Goal: Task Accomplishment & Management: Complete application form

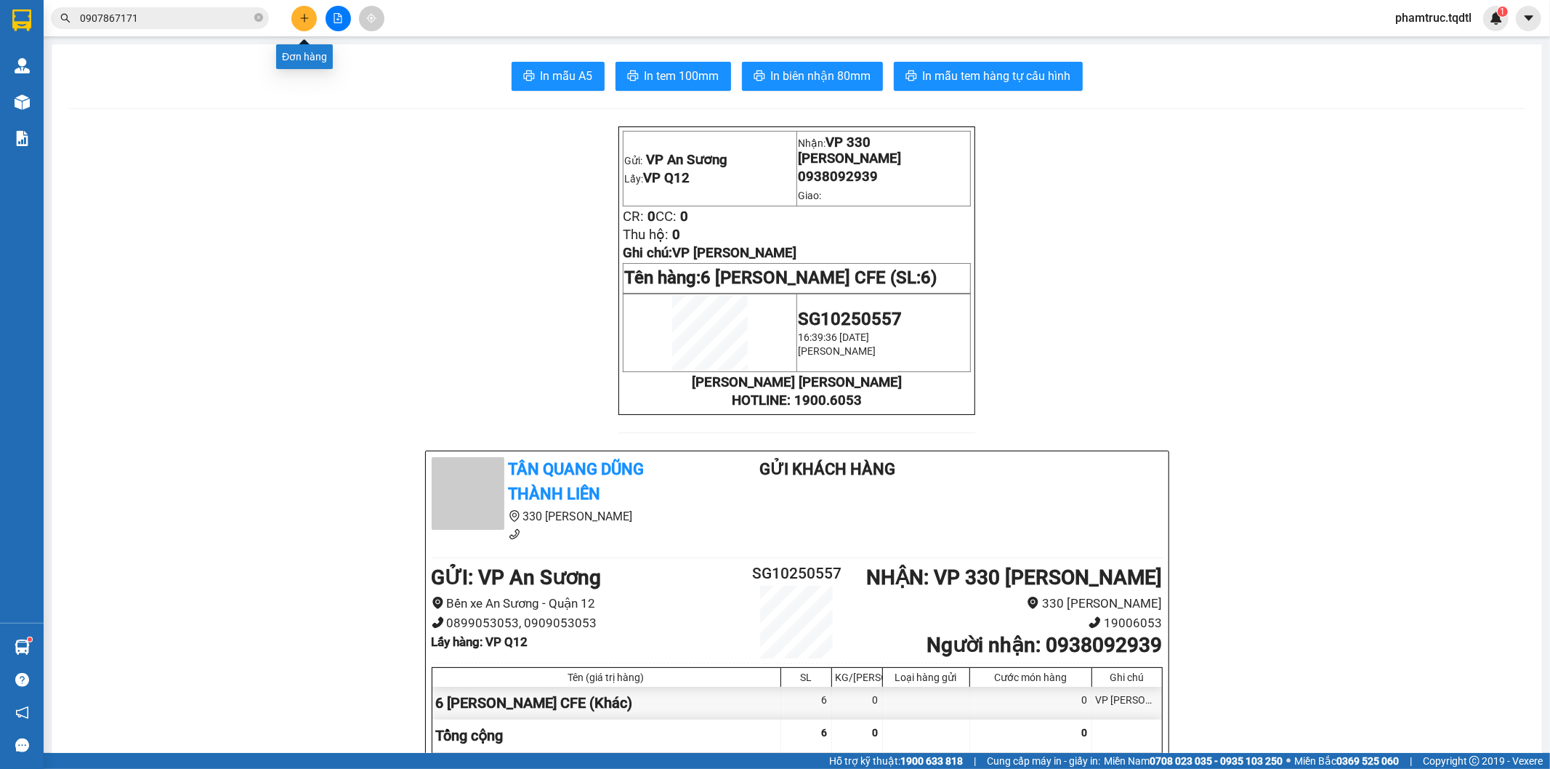
click at [297, 9] on button at bounding box center [303, 18] width 25 height 25
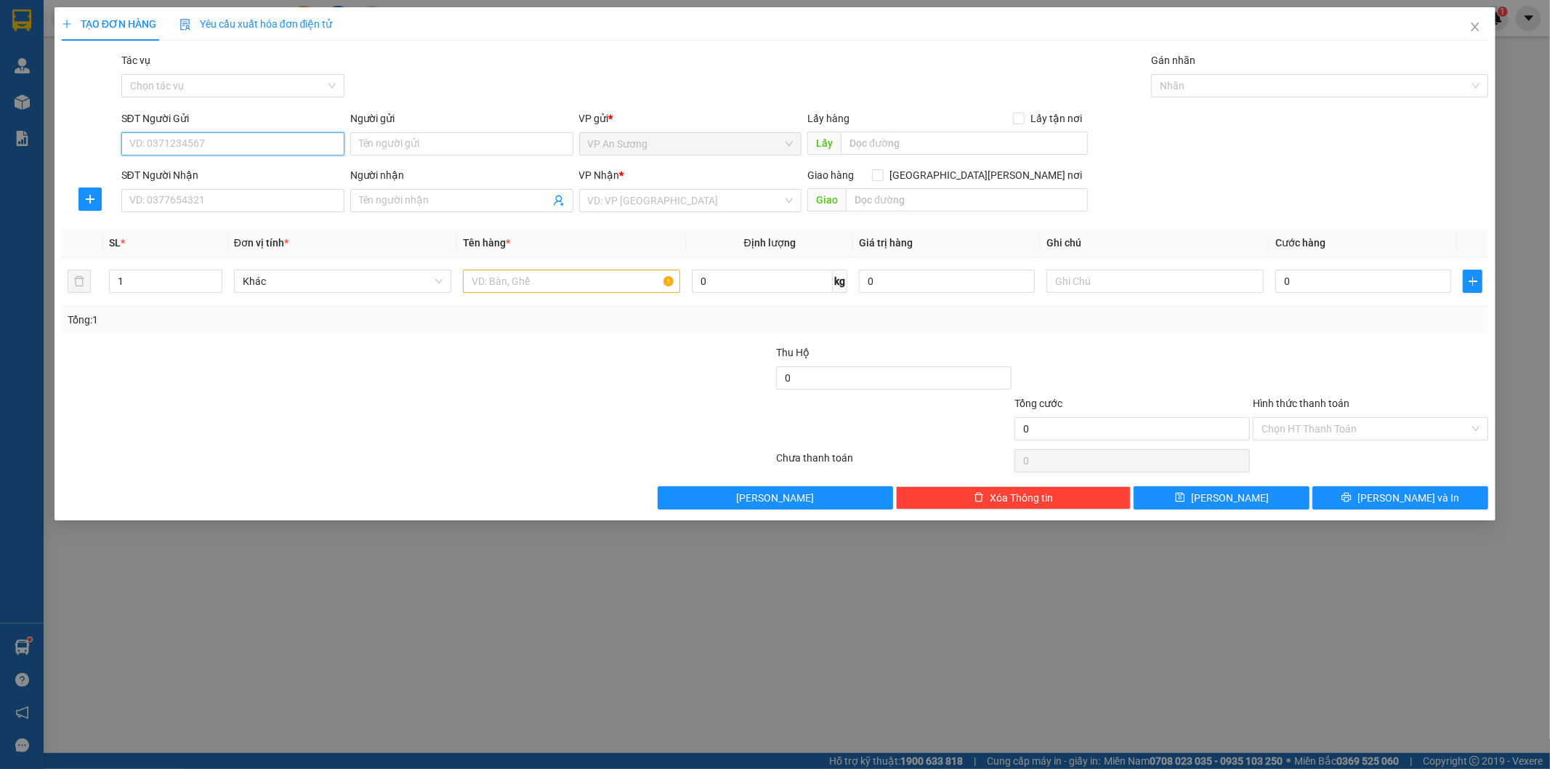
click at [258, 143] on input "SĐT Người Gửi" at bounding box center [232, 143] width 223 height 23
click at [266, 175] on div "0937452844" at bounding box center [233, 173] width 206 height 16
type input "0937452844"
type input "VP Q12"
type input "0937026953"
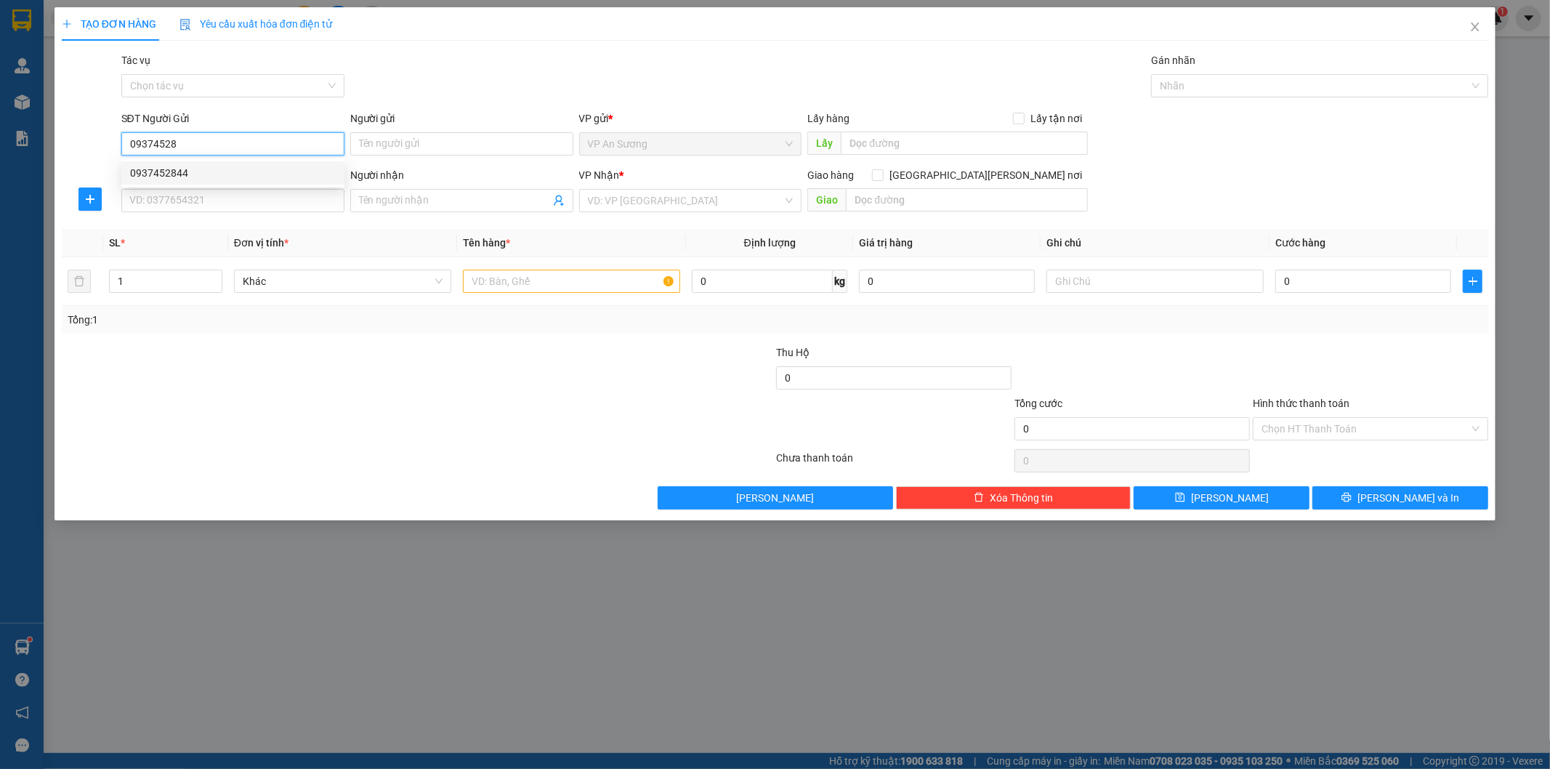
checkbox input "true"
type input "KCN TÂY BẮT HỒ XÁ VĨNH CHẤP VĨNH LINH"
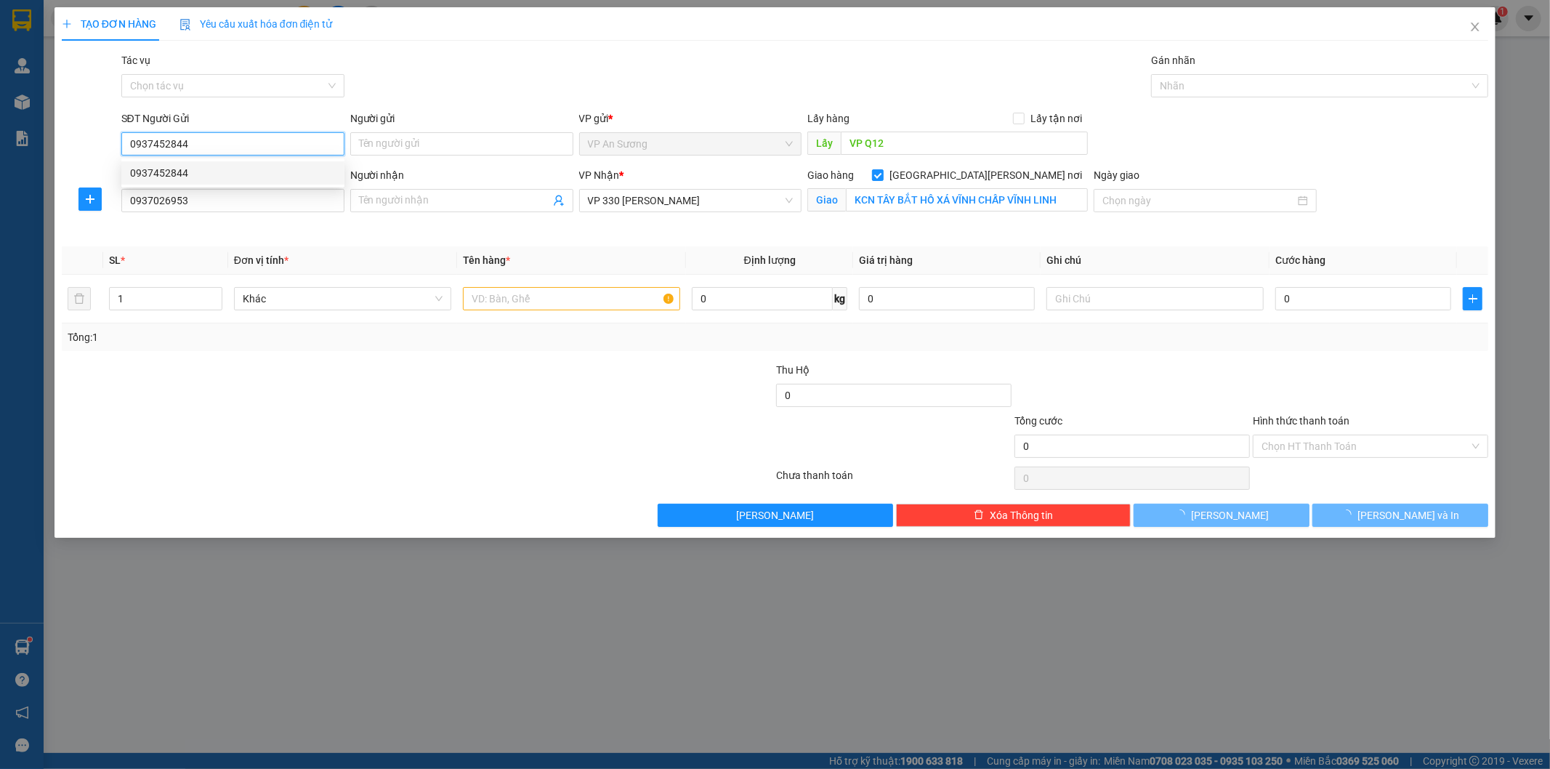
type input "200.000"
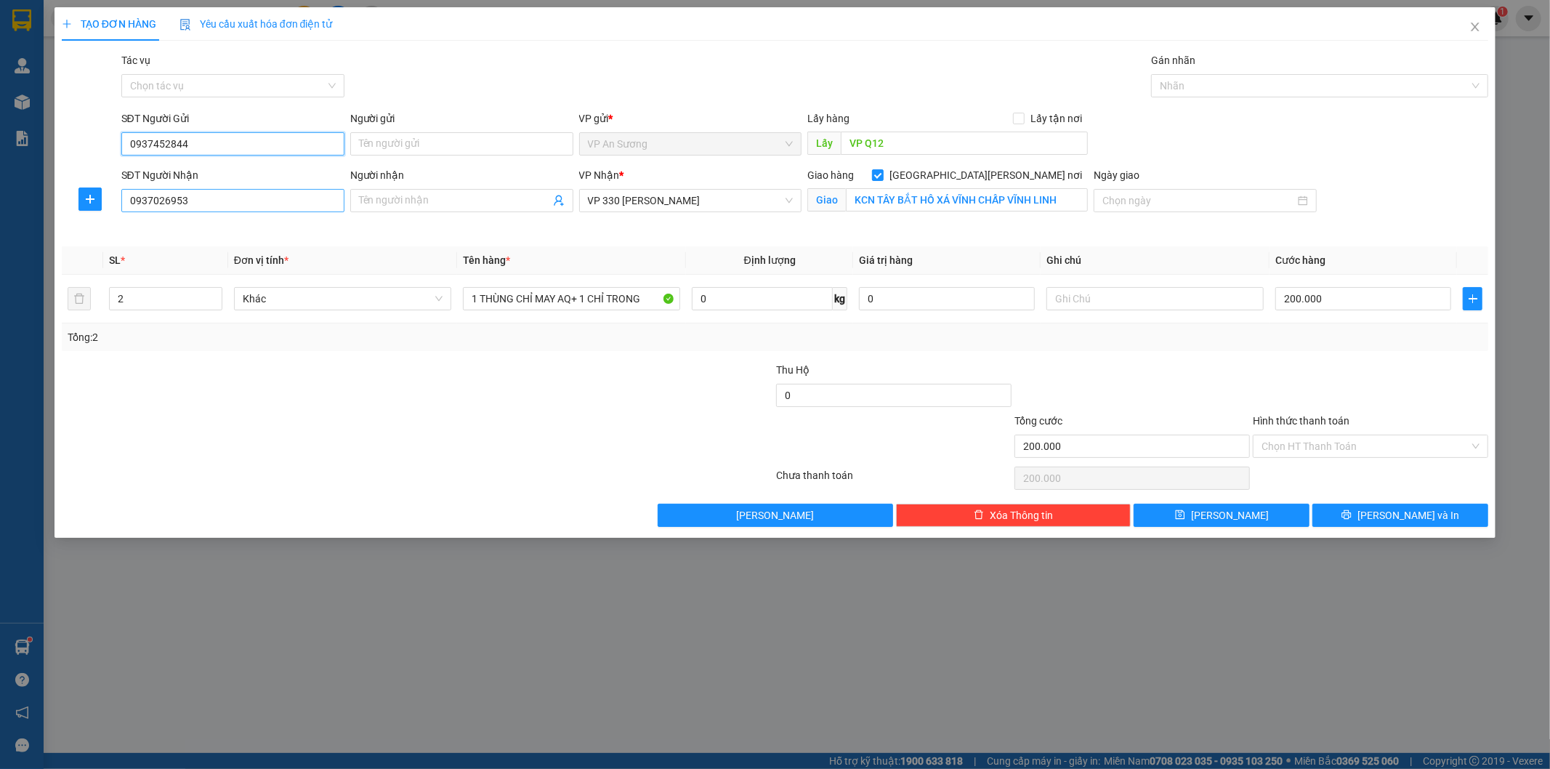
type input "0937452844"
click at [219, 200] on input "0937026953" at bounding box center [232, 200] width 223 height 23
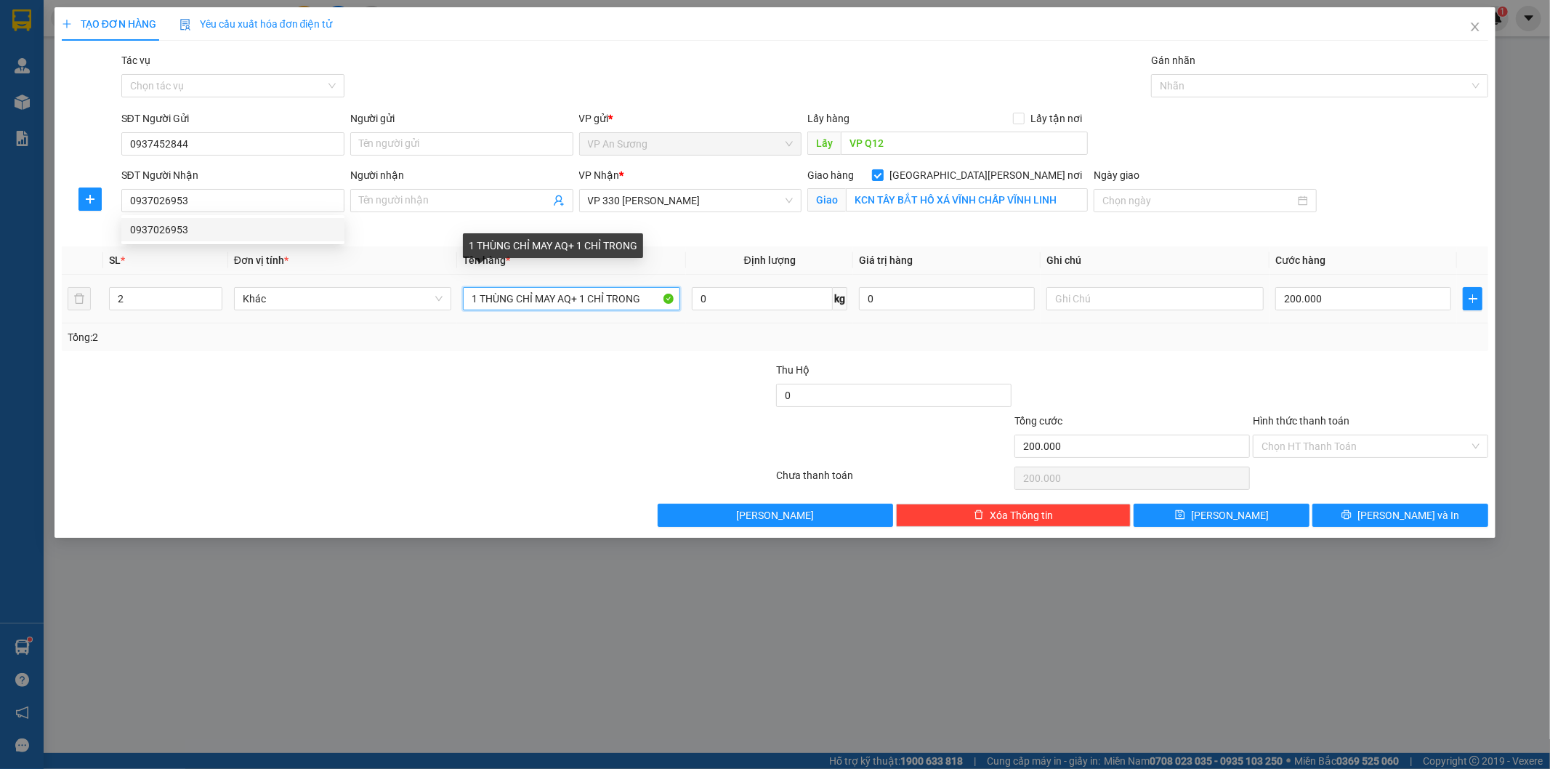
click at [647, 296] on input "1 THÙNG CHỈ MAY AQ+ 1 CHỈ TRONG" at bounding box center [571, 298] width 217 height 23
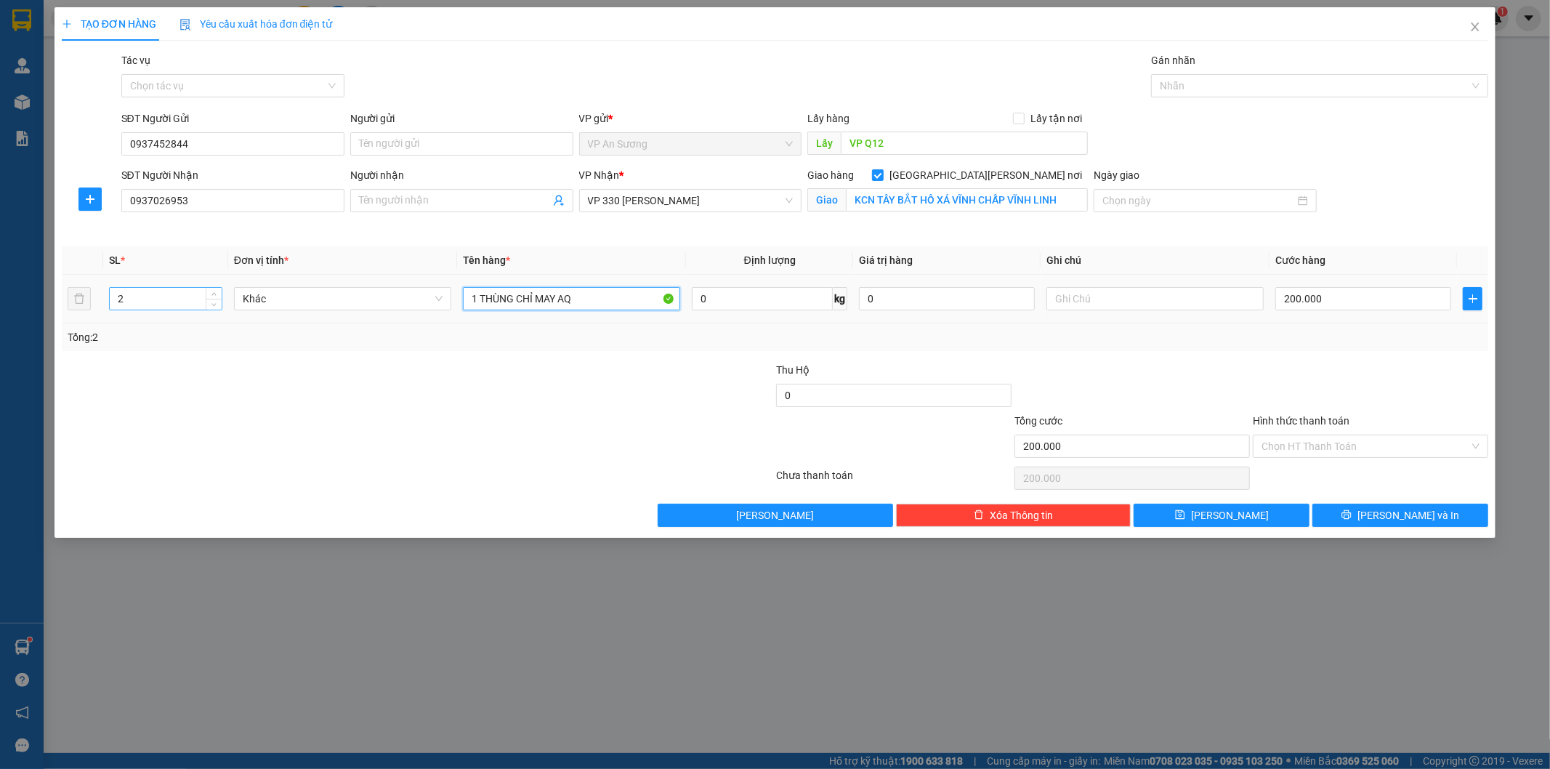
type input "1 THÙNG CHỈ MAY AQ"
click at [144, 307] on input "2" at bounding box center [166, 299] width 112 height 22
type input "1"
click at [1326, 444] on input "Hình thức thanh toán" at bounding box center [1366, 446] width 208 height 22
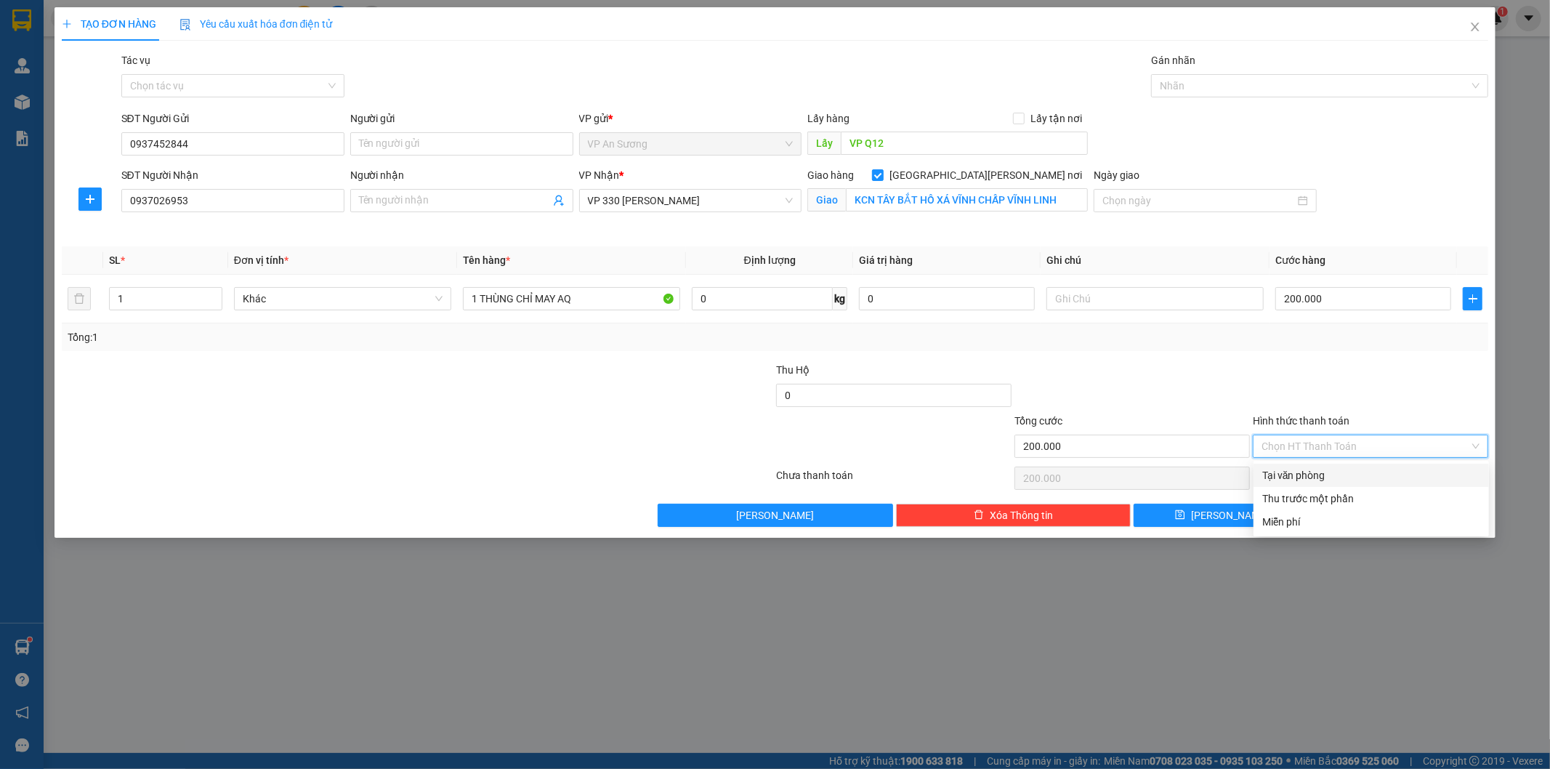
click at [1304, 473] on div "Tại văn phòng" at bounding box center [1371, 475] width 218 height 16
type input "0"
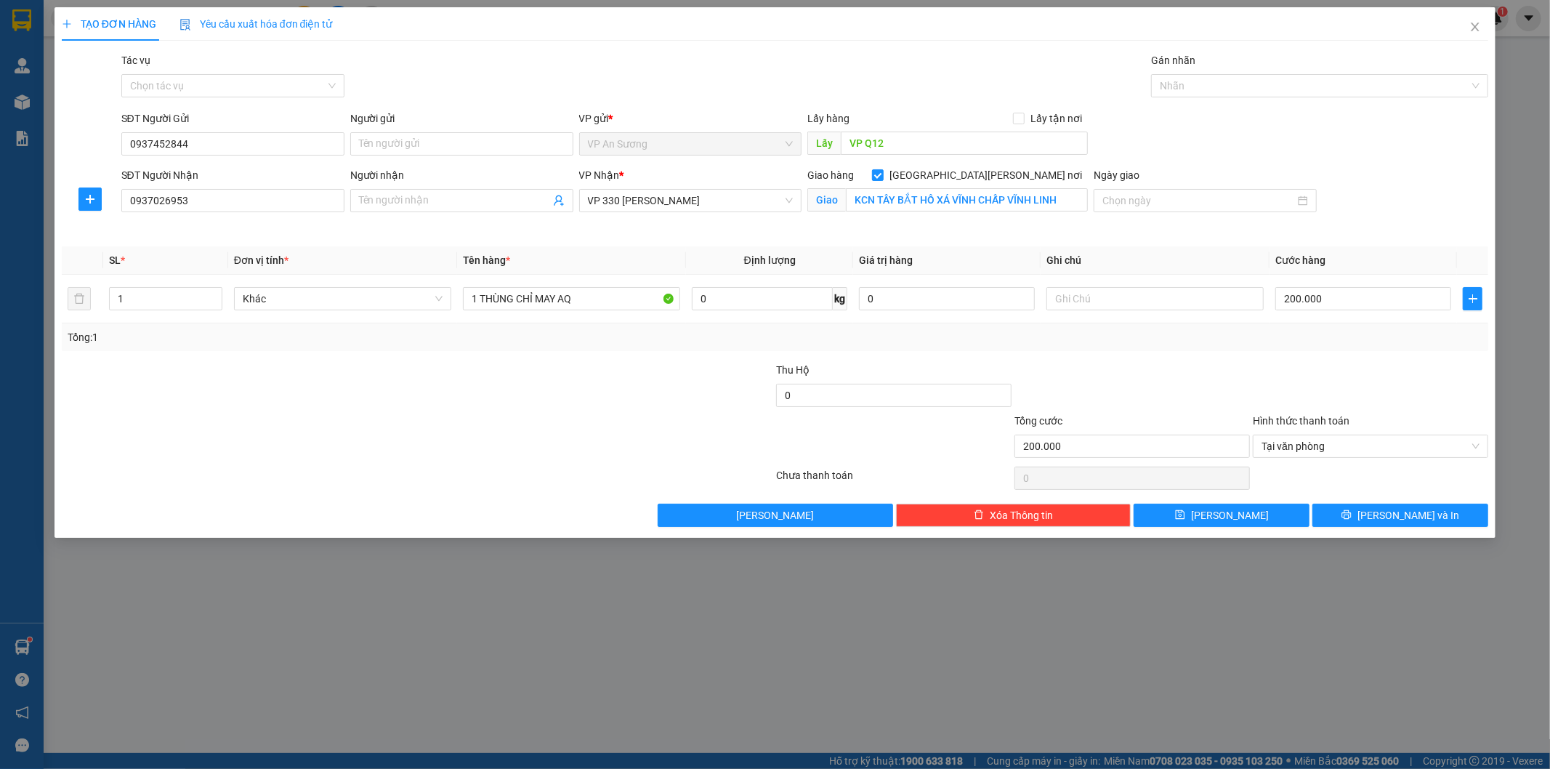
click at [1303, 368] on div at bounding box center [1370, 387] width 238 height 51
click at [1358, 512] on button "[PERSON_NAME] và In" at bounding box center [1401, 515] width 176 height 23
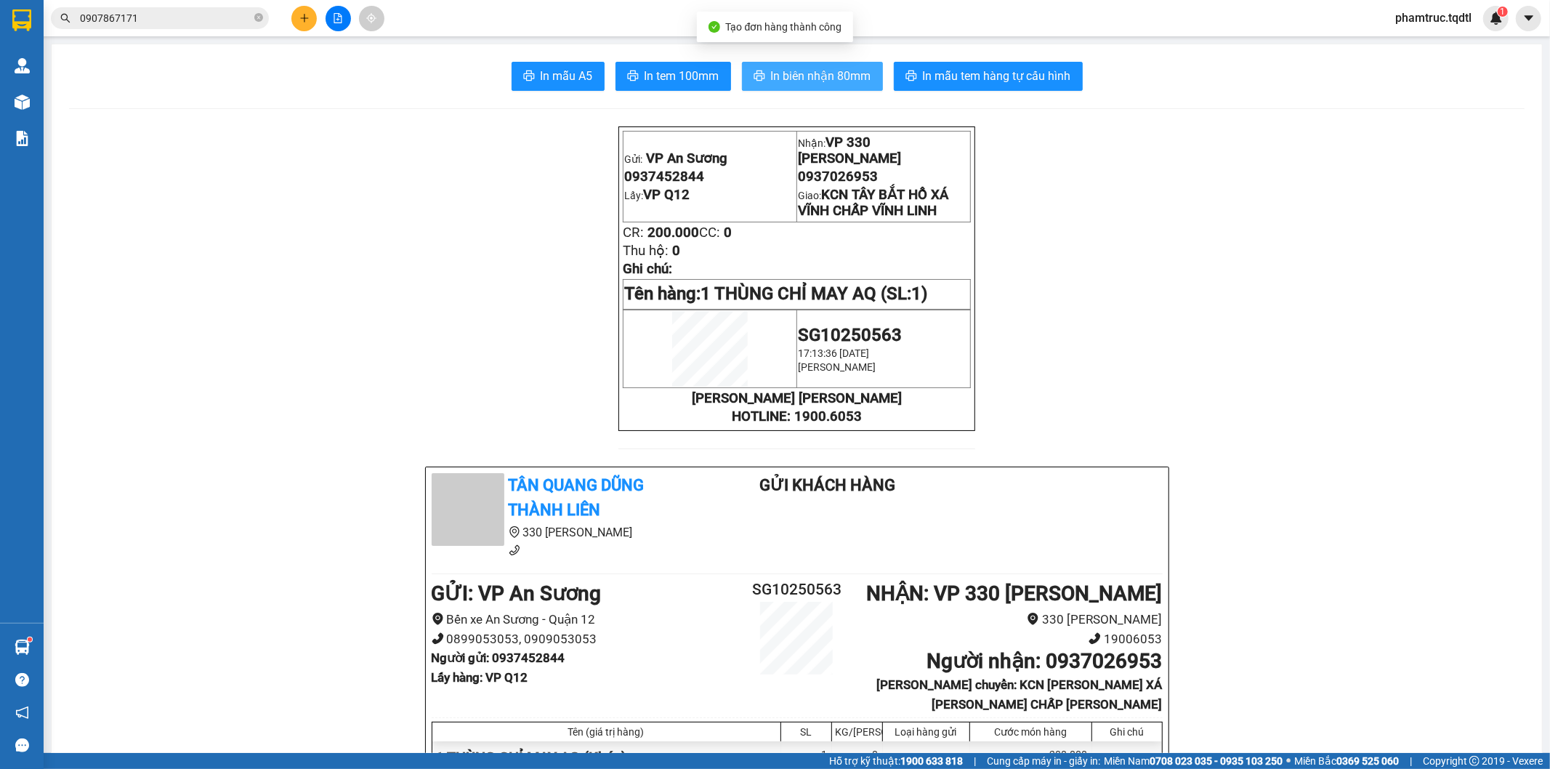
click at [842, 78] on span "In biên nhận 80mm" at bounding box center [821, 76] width 100 height 18
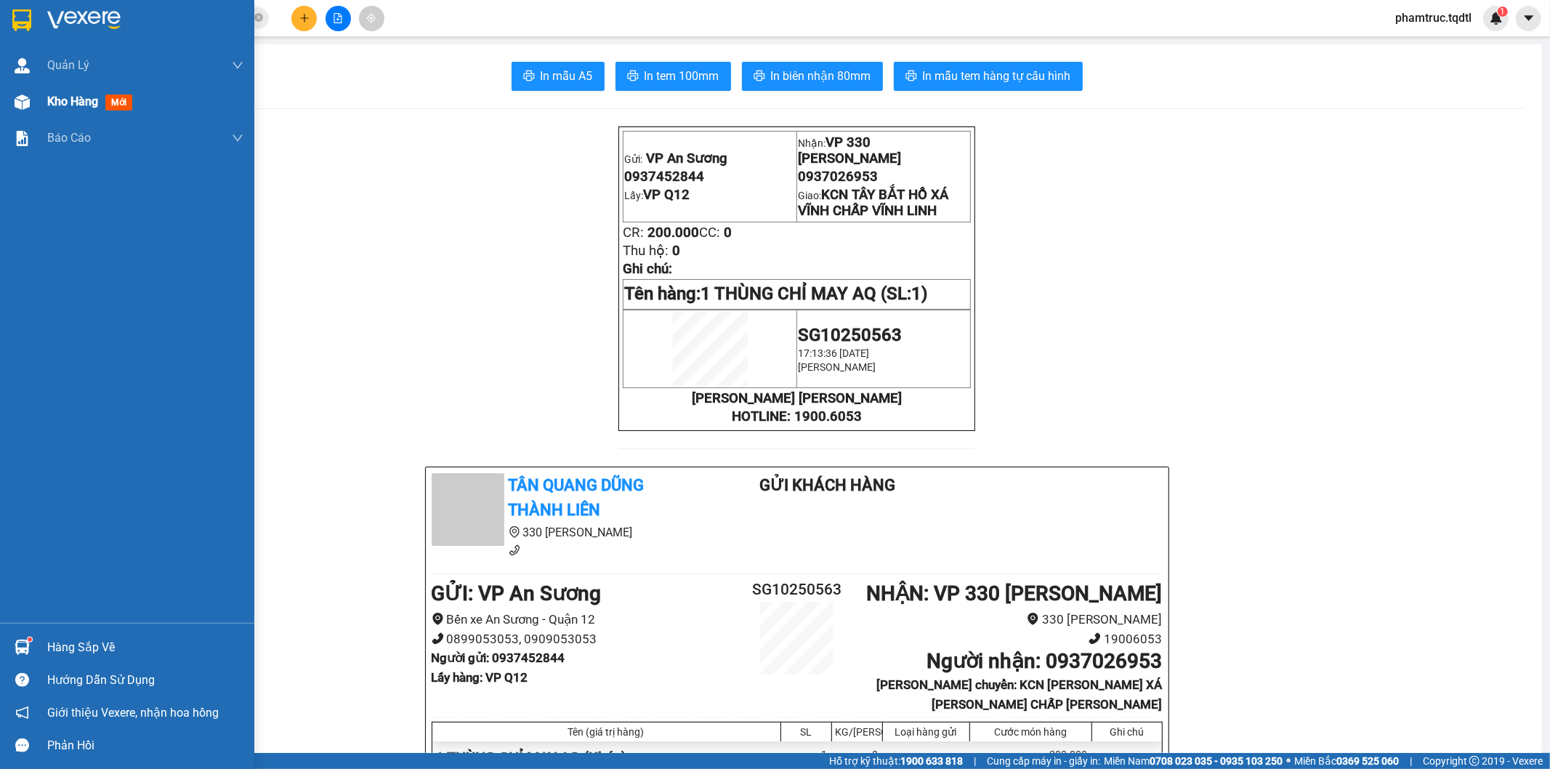
click at [11, 100] on div at bounding box center [21, 101] width 25 height 25
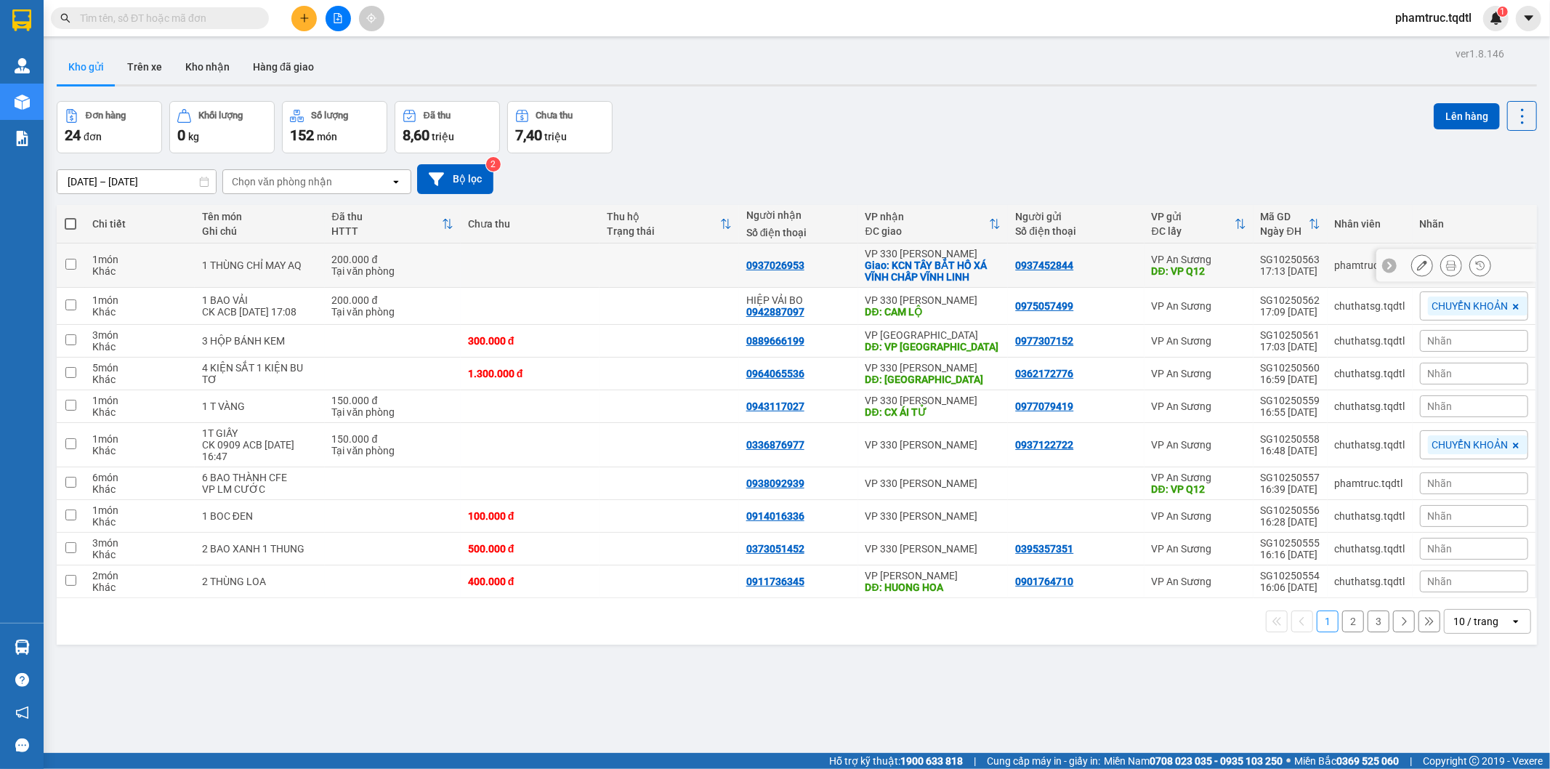
drag, startPoint x: 395, startPoint y: 255, endPoint x: 409, endPoint y: 251, distance: 14.5
click at [395, 255] on div "200.000 đ" at bounding box center [392, 260] width 121 height 12
checkbox input "true"
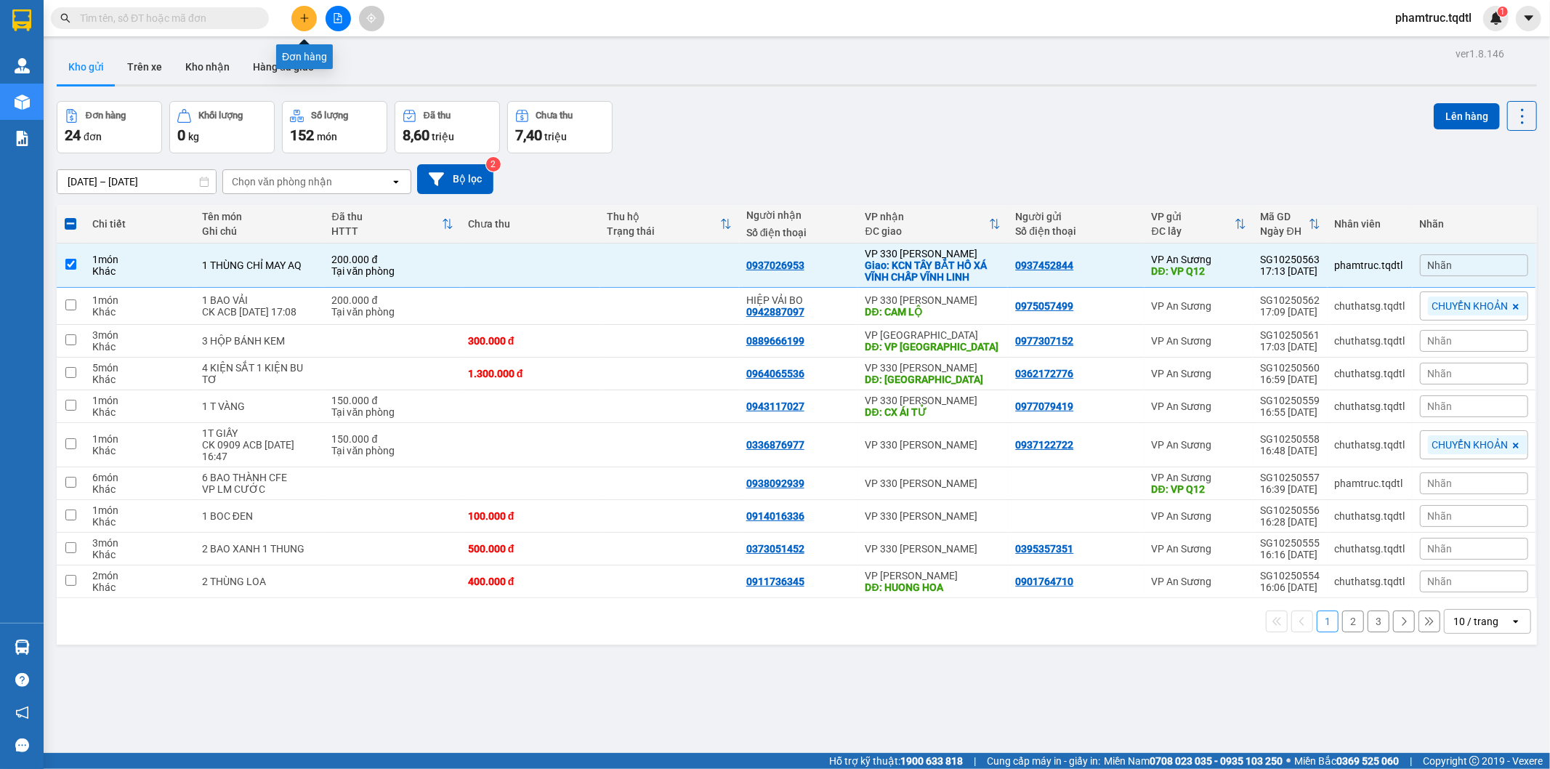
click at [307, 19] on icon "plus" at bounding box center [304, 18] width 10 height 10
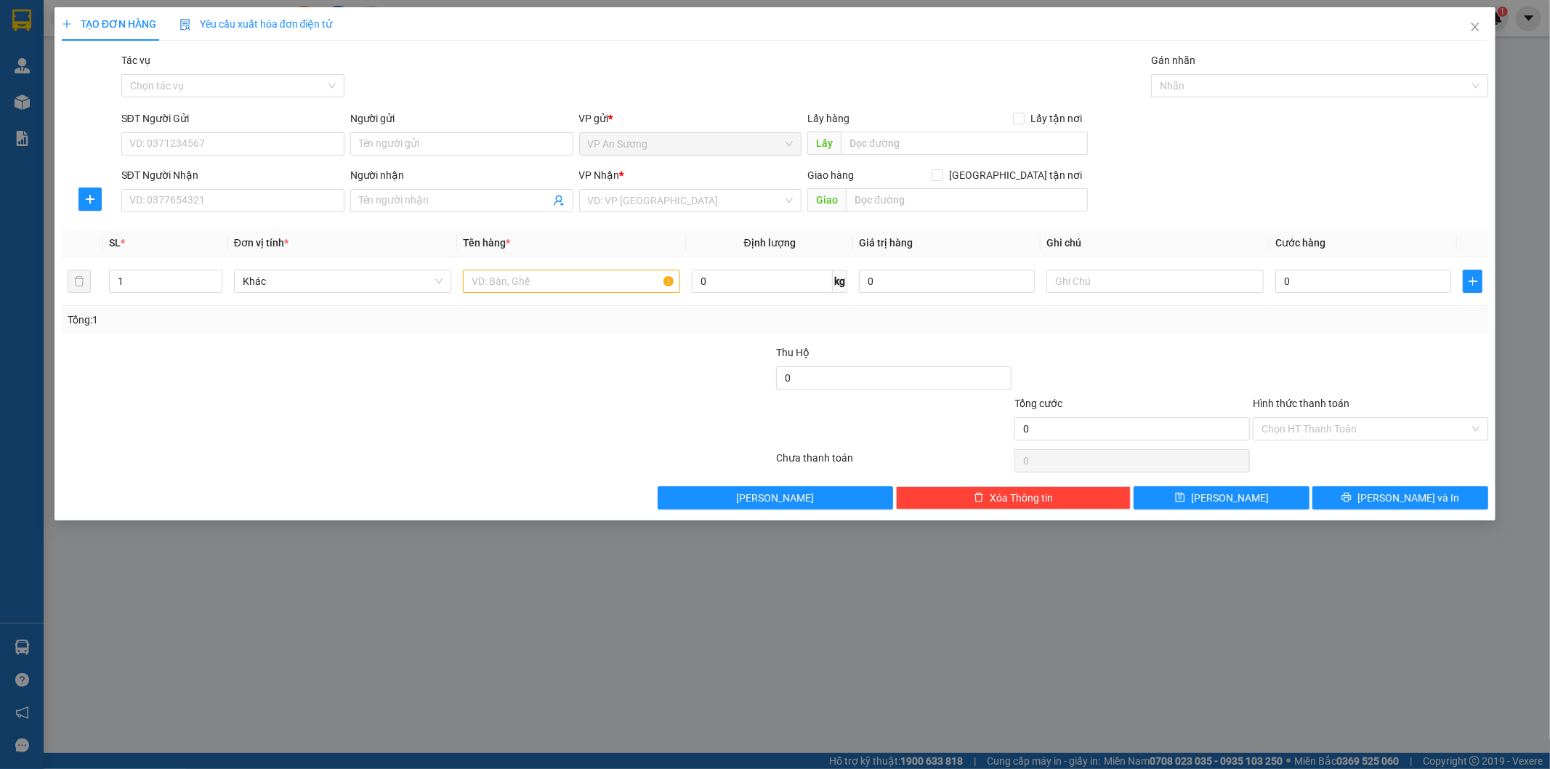
click at [249, 213] on div "SĐT Người Nhận VD: 0377654321" at bounding box center [232, 192] width 223 height 51
click at [289, 190] on input "SĐT Người Nhận" at bounding box center [232, 200] width 223 height 23
click at [213, 230] on div "0937026953" at bounding box center [233, 230] width 206 height 16
type input "0937026953"
checkbox input "true"
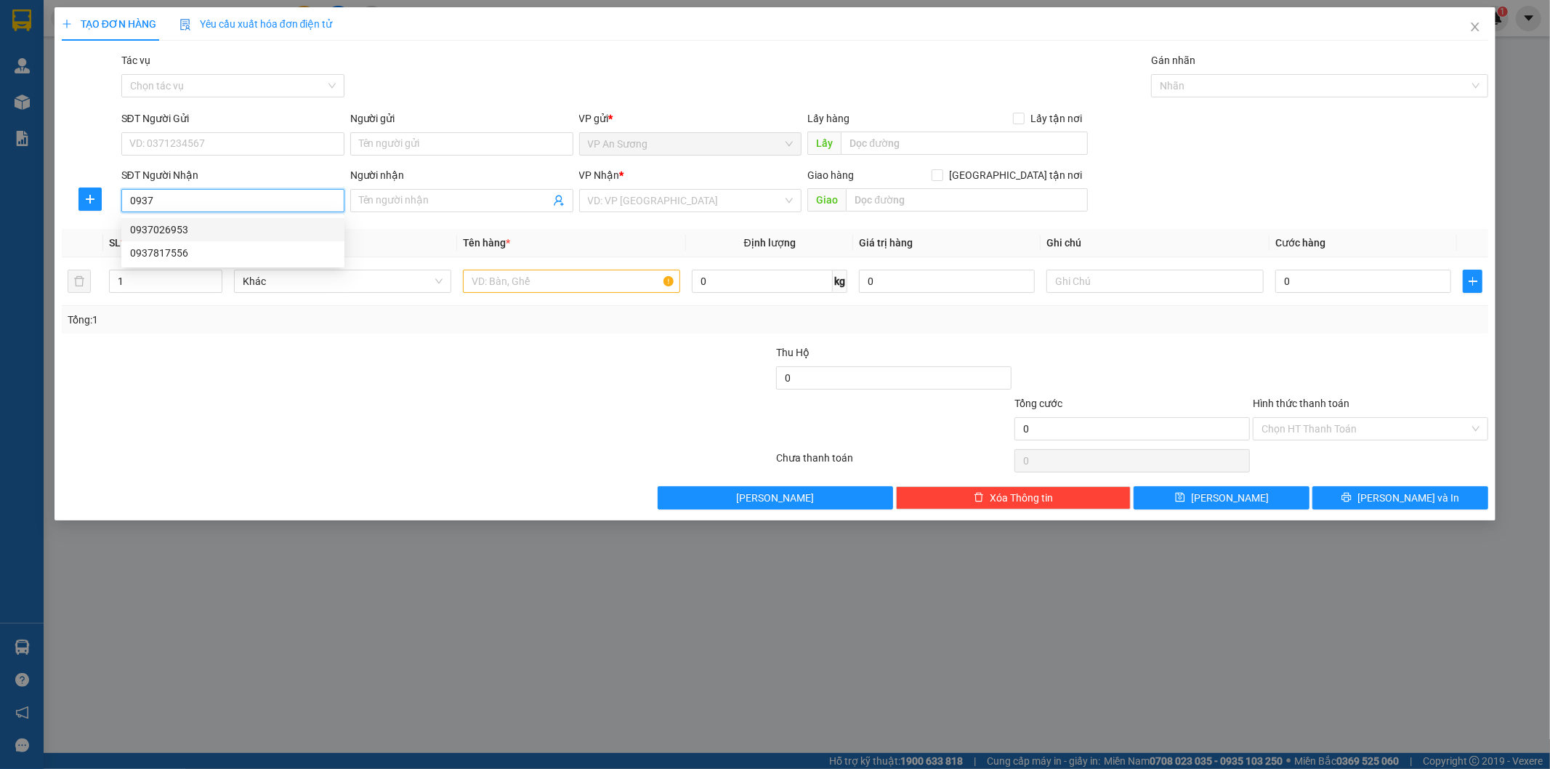
type input "KCN TÂY BẮT HỒ XÁ VĨNH CHẤP VĨNH LINH"
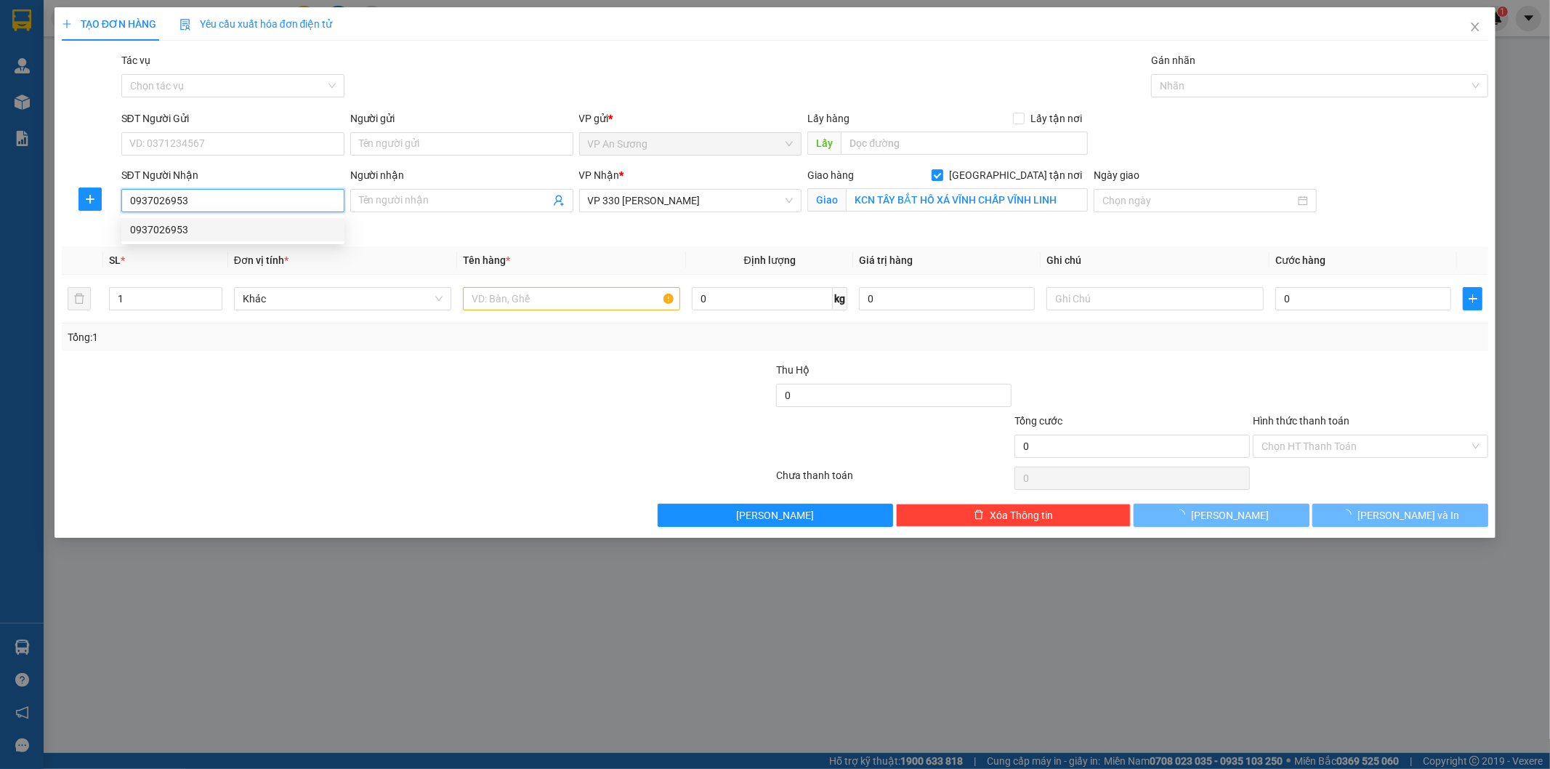
type input "200.000"
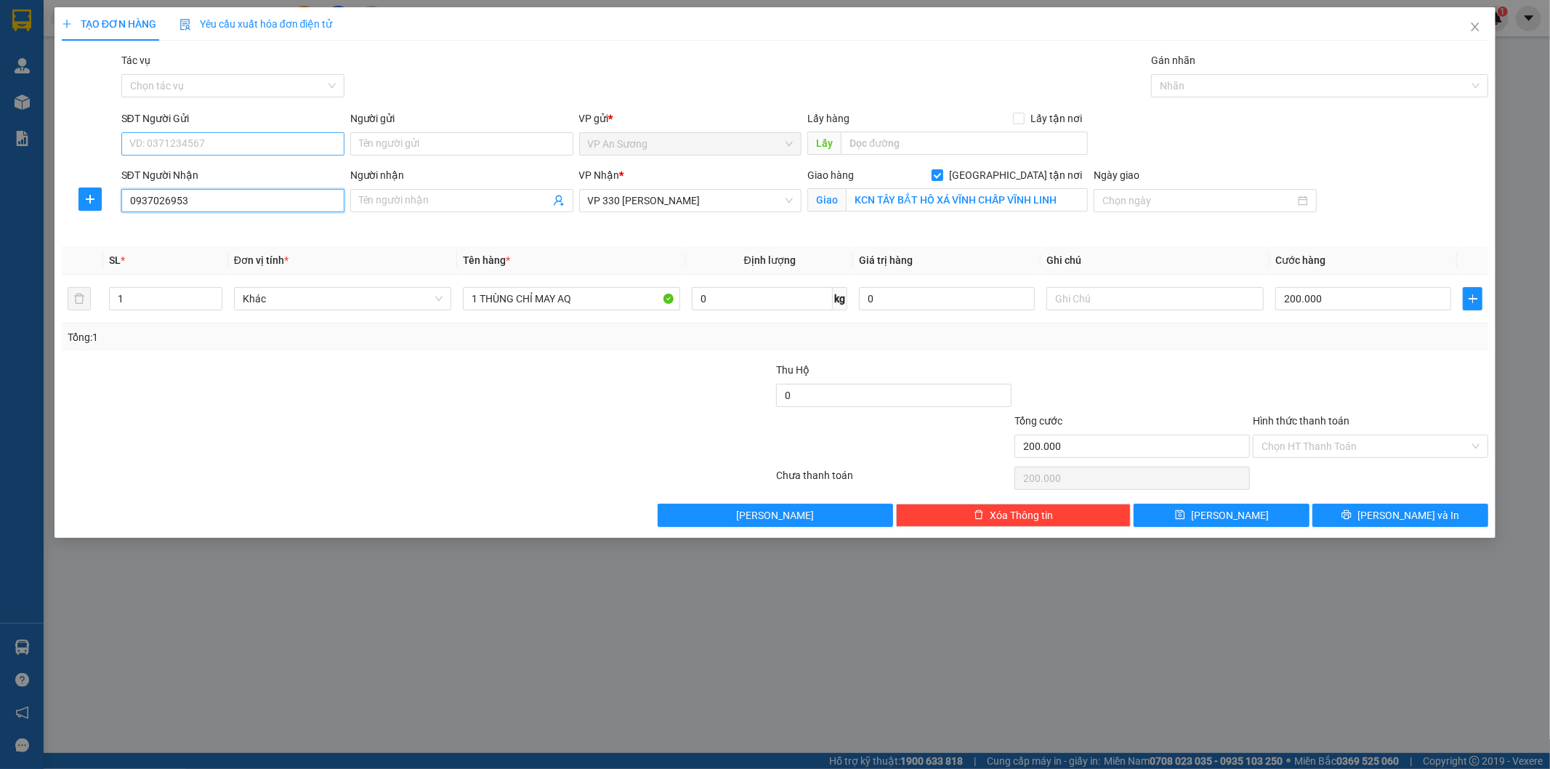
type input "0937026953"
click at [227, 135] on input "SĐT Người Gửi" at bounding box center [232, 143] width 223 height 23
click at [171, 231] on div "SĐT Người Nhận 0937026953" at bounding box center [232, 201] width 229 height 68
click at [193, 201] on input "0937026953" at bounding box center [232, 200] width 223 height 23
click at [201, 144] on input "SĐT Người Gửi" at bounding box center [232, 143] width 223 height 23
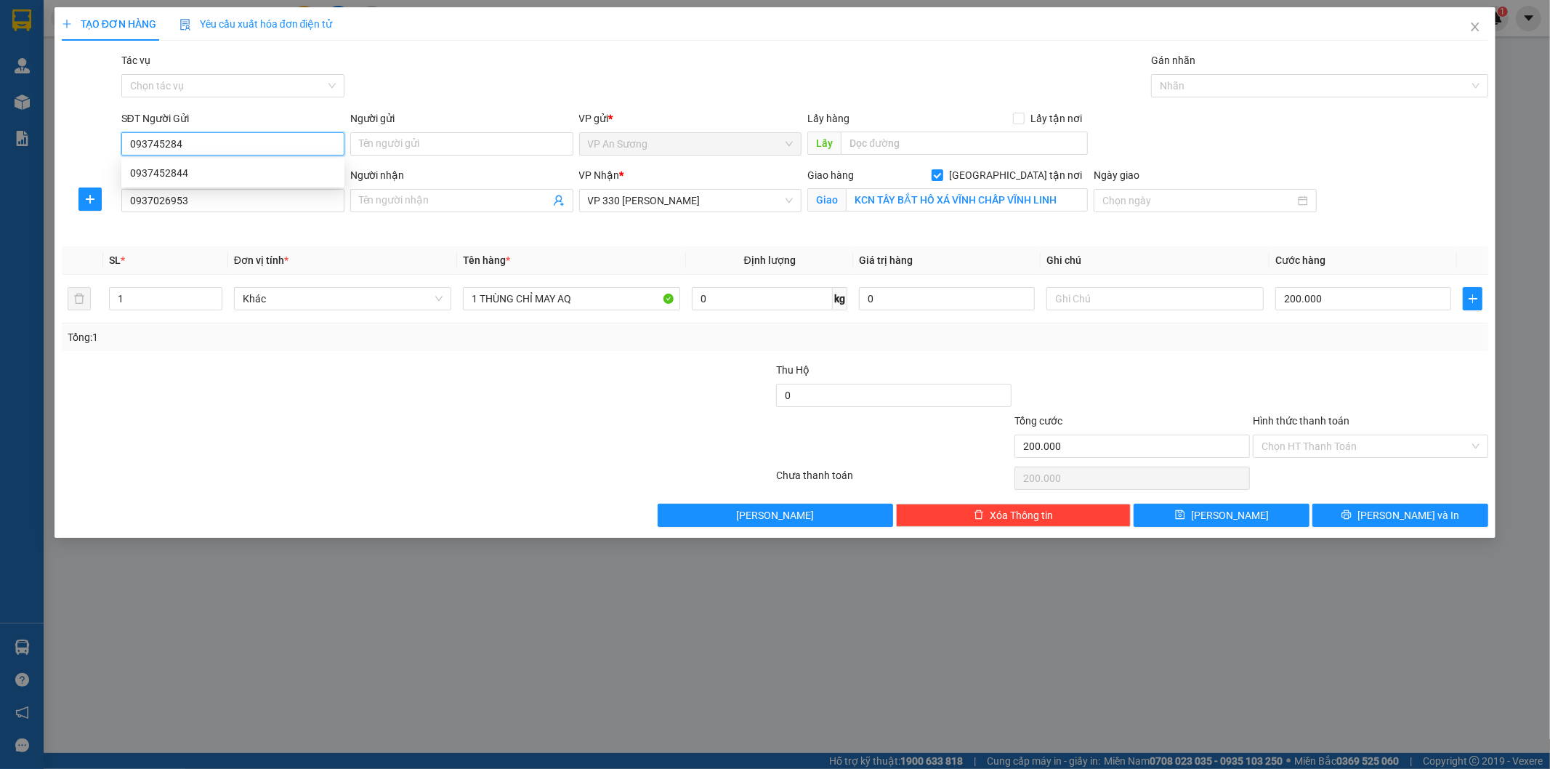
type input "0937452844"
click at [185, 179] on div "0937452844" at bounding box center [233, 173] width 206 height 16
type input "VP Q12"
type input "0937452844"
click at [1406, 294] on input "200.000" at bounding box center [1363, 298] width 176 height 23
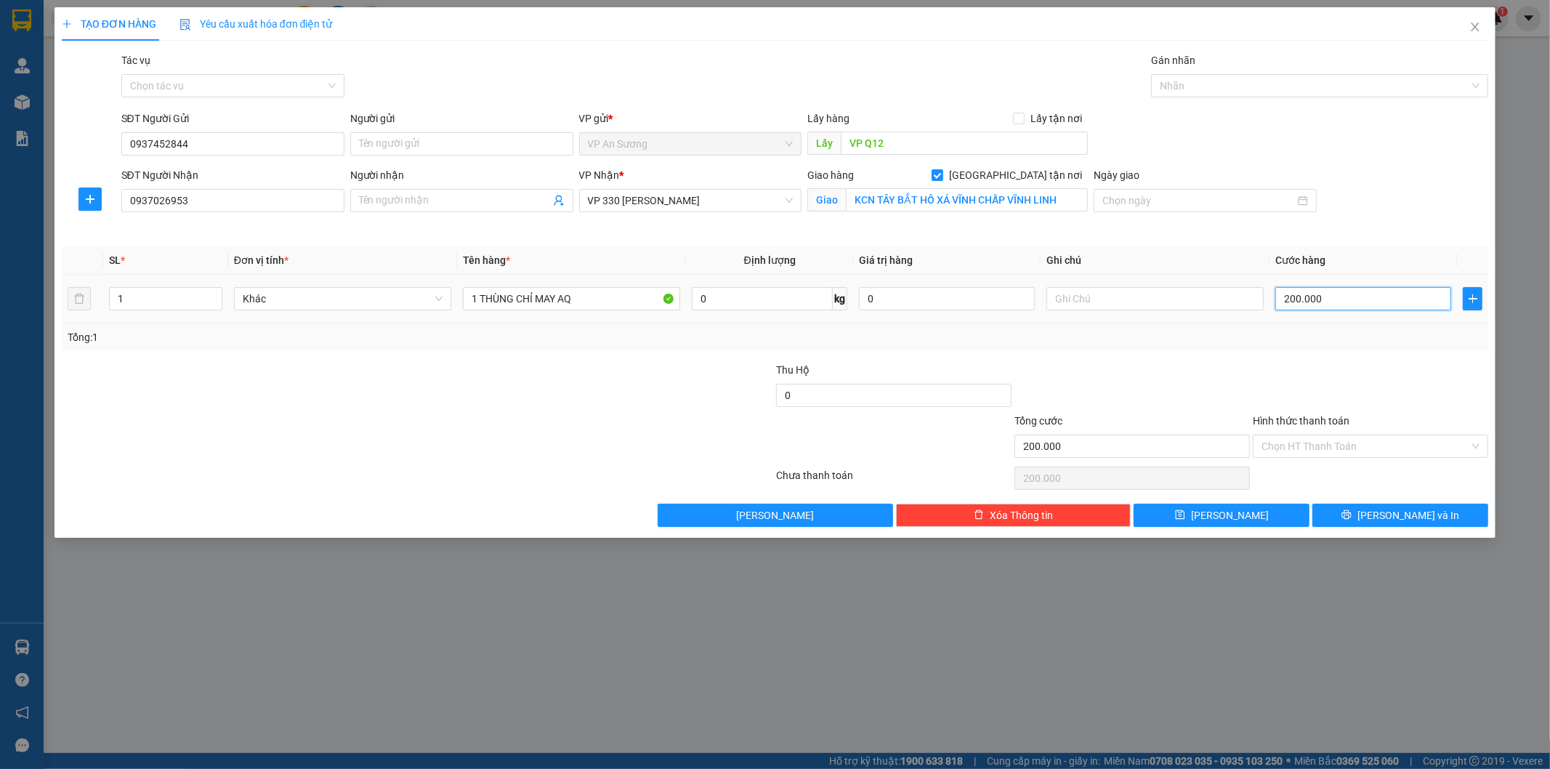
type input "0"
type input "1"
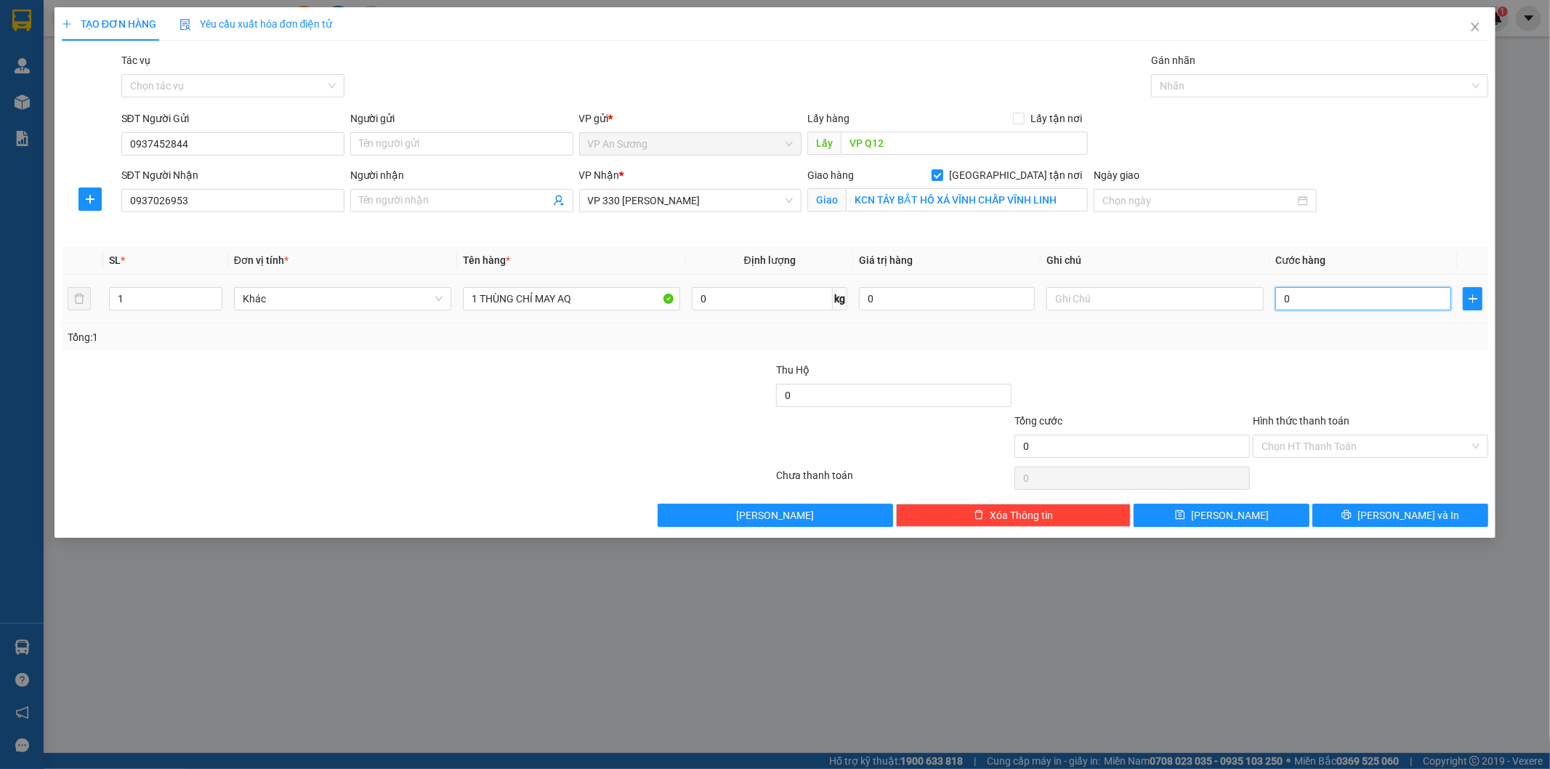
type input "01"
type input "15"
type input "015"
type input "150"
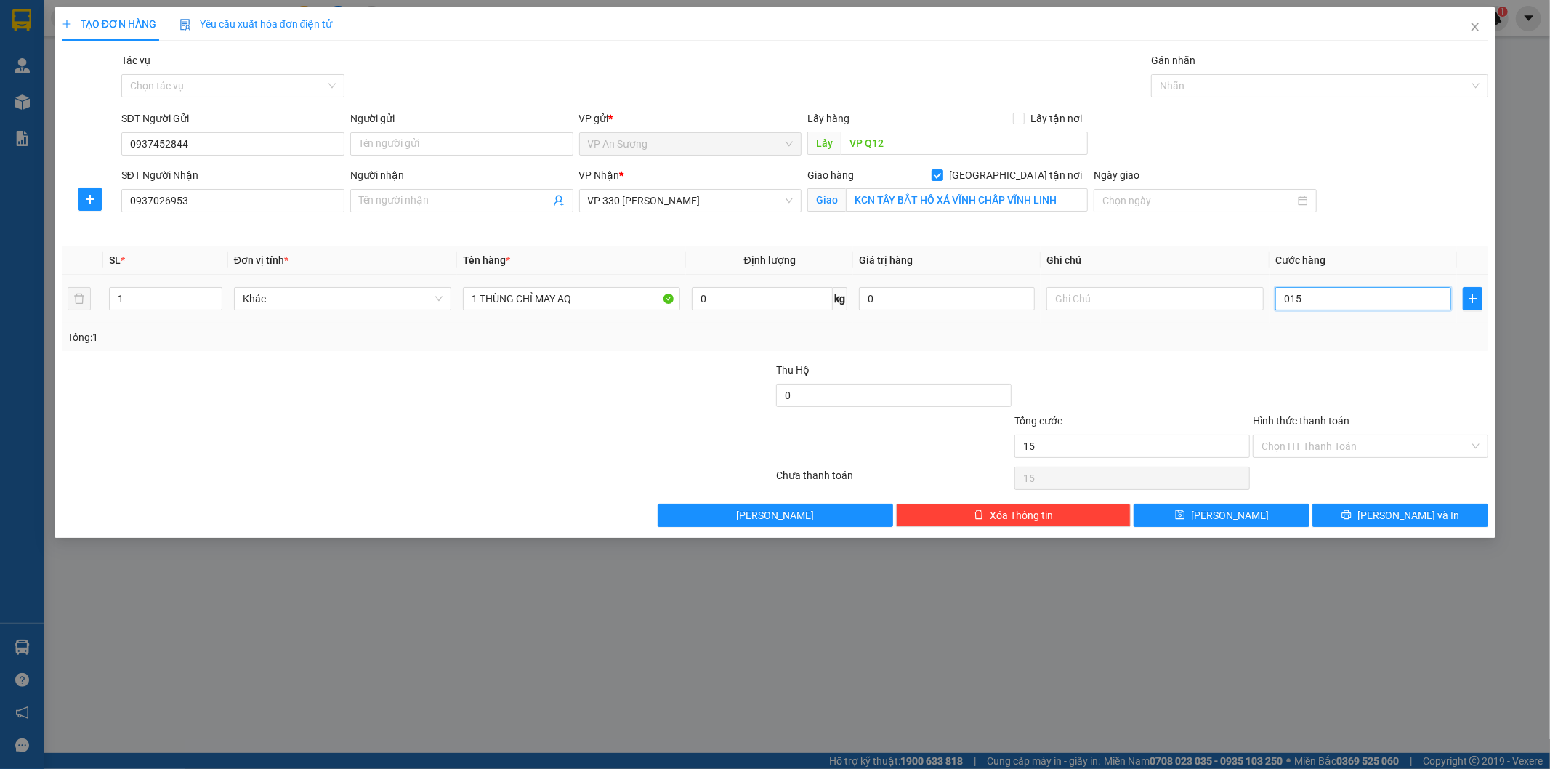
type input "150"
type input "0.150"
type input "150.000"
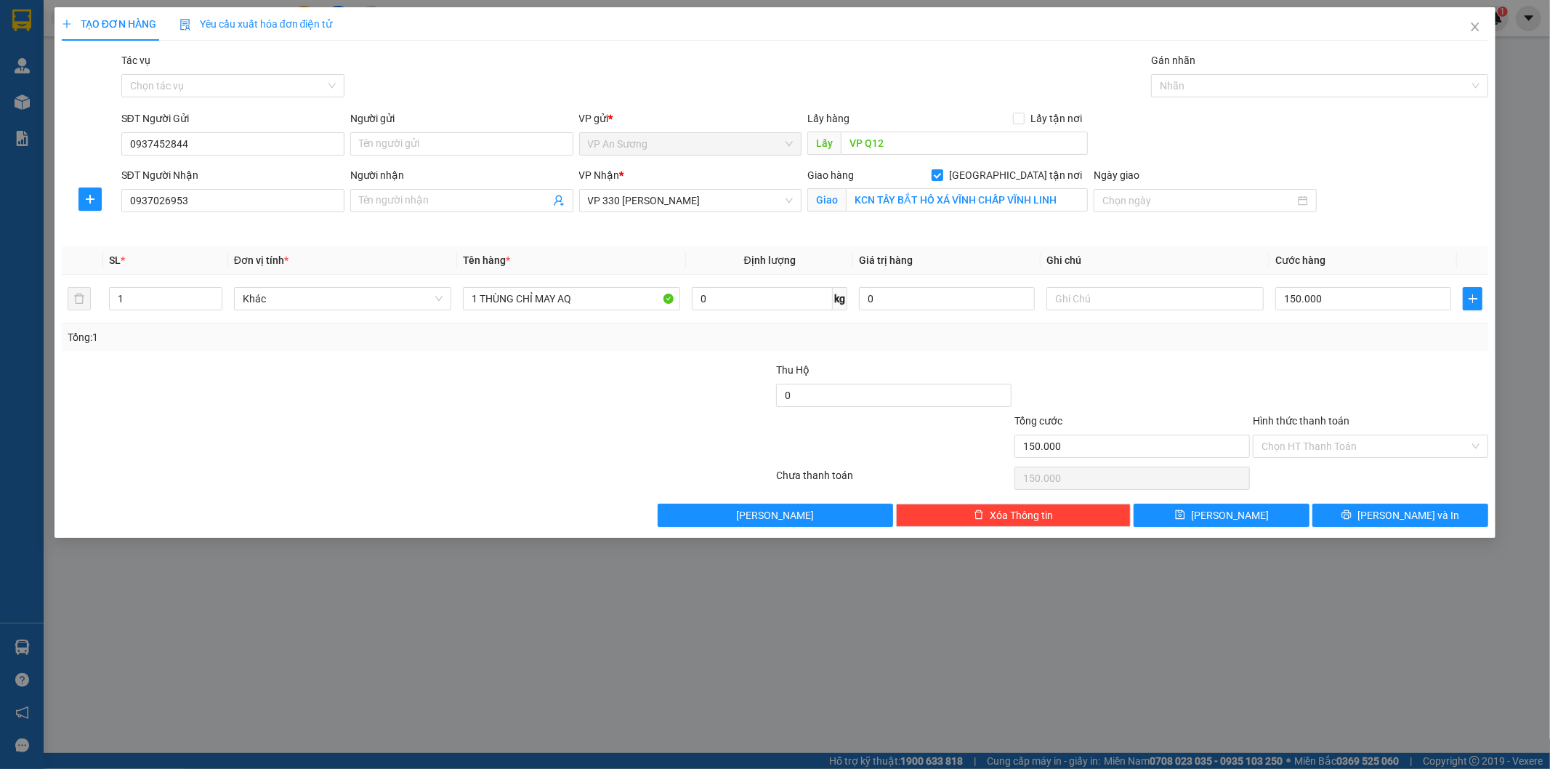
click at [1397, 363] on div at bounding box center [1370, 387] width 238 height 51
click at [1372, 446] on input "Hình thức thanh toán" at bounding box center [1366, 446] width 208 height 22
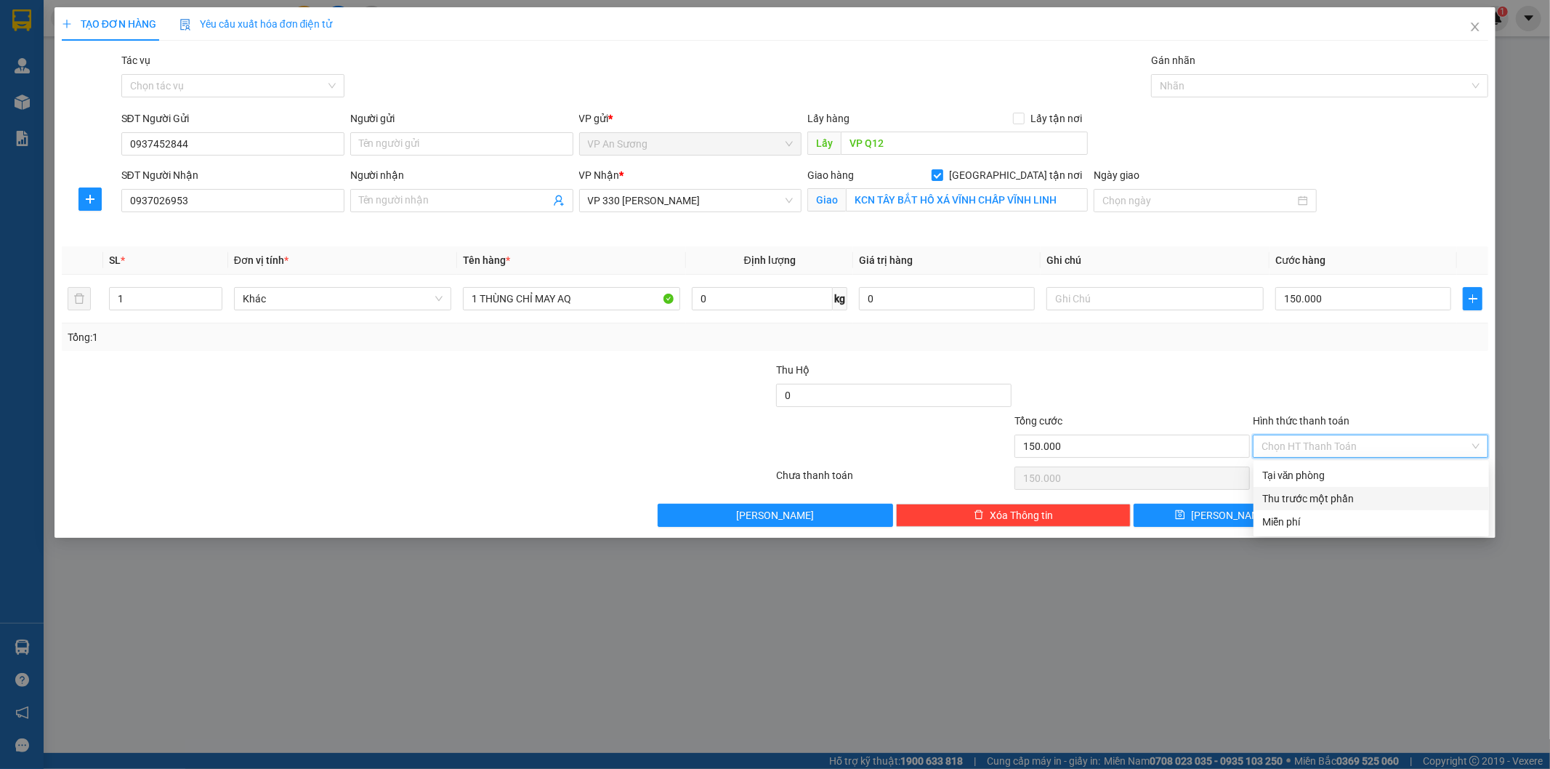
click at [1281, 488] on div "Thu trước một phần" at bounding box center [1371, 498] width 235 height 23
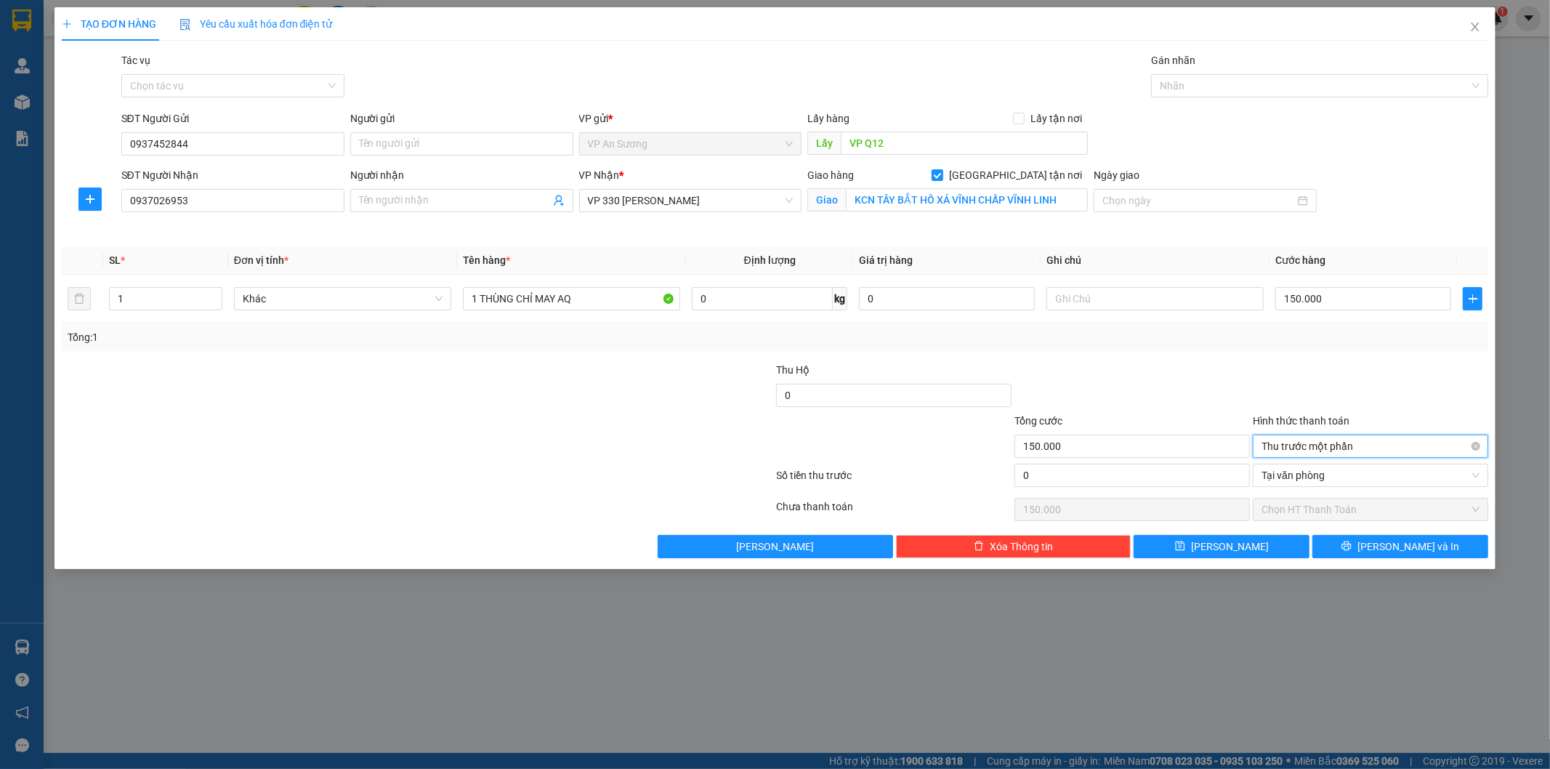
click at [1291, 448] on span "Thu trước một phần" at bounding box center [1371, 446] width 218 height 22
click at [1289, 477] on div "Tại văn phòng" at bounding box center [1371, 475] width 218 height 16
type input "0"
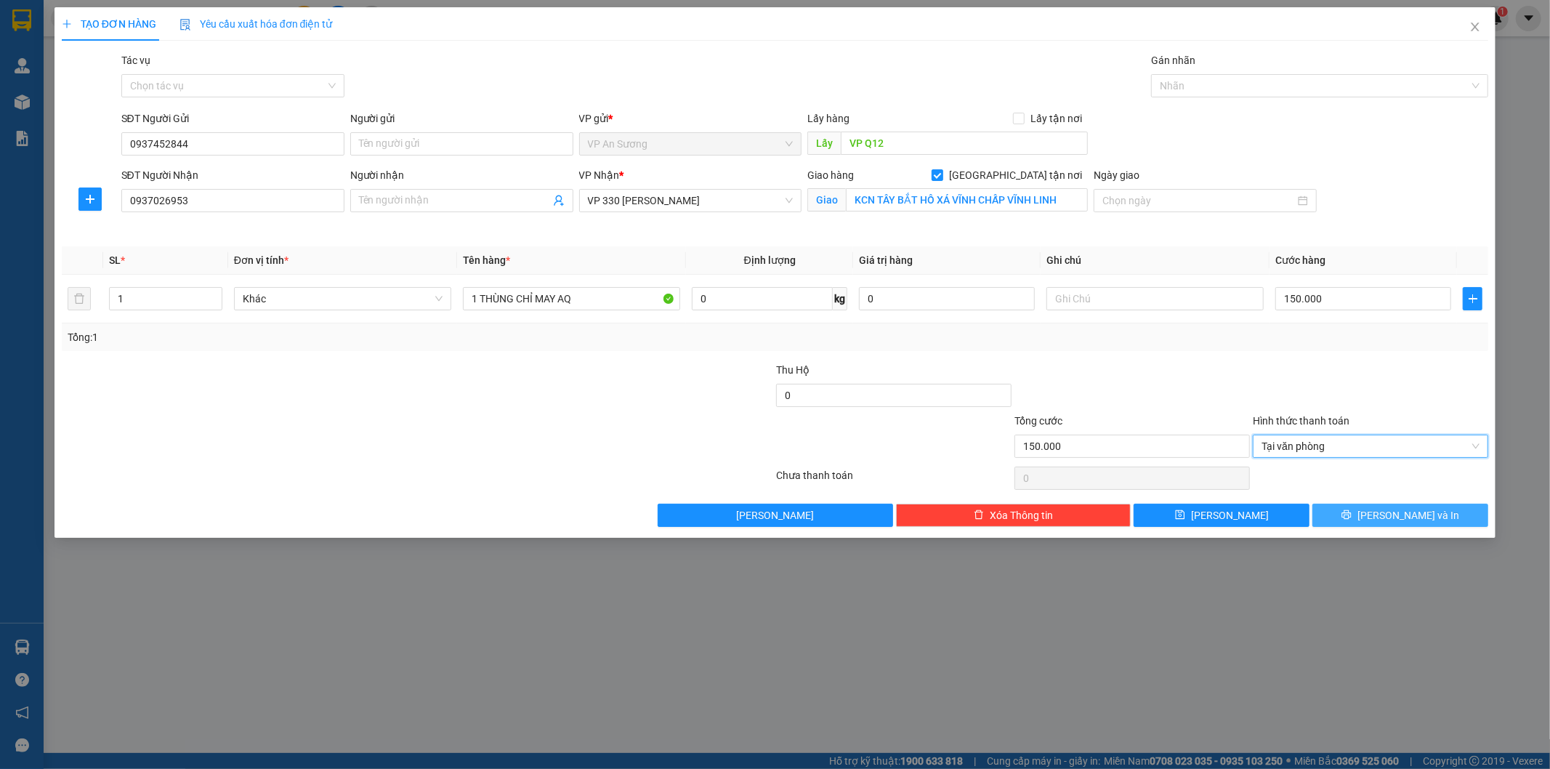
click at [1354, 509] on button "[PERSON_NAME] và In" at bounding box center [1401, 515] width 176 height 23
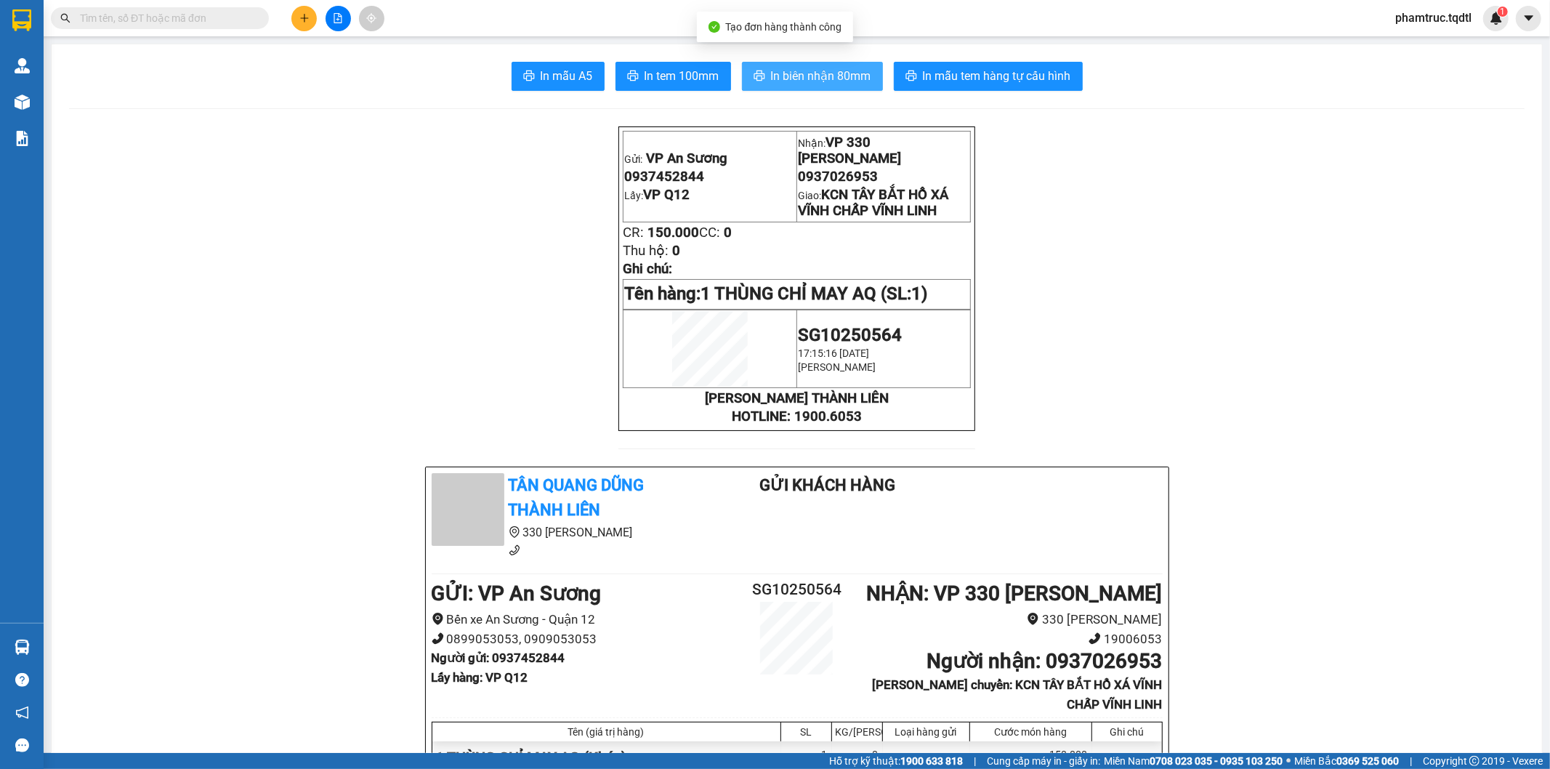
click at [791, 75] on span "In biên nhận 80mm" at bounding box center [821, 76] width 100 height 18
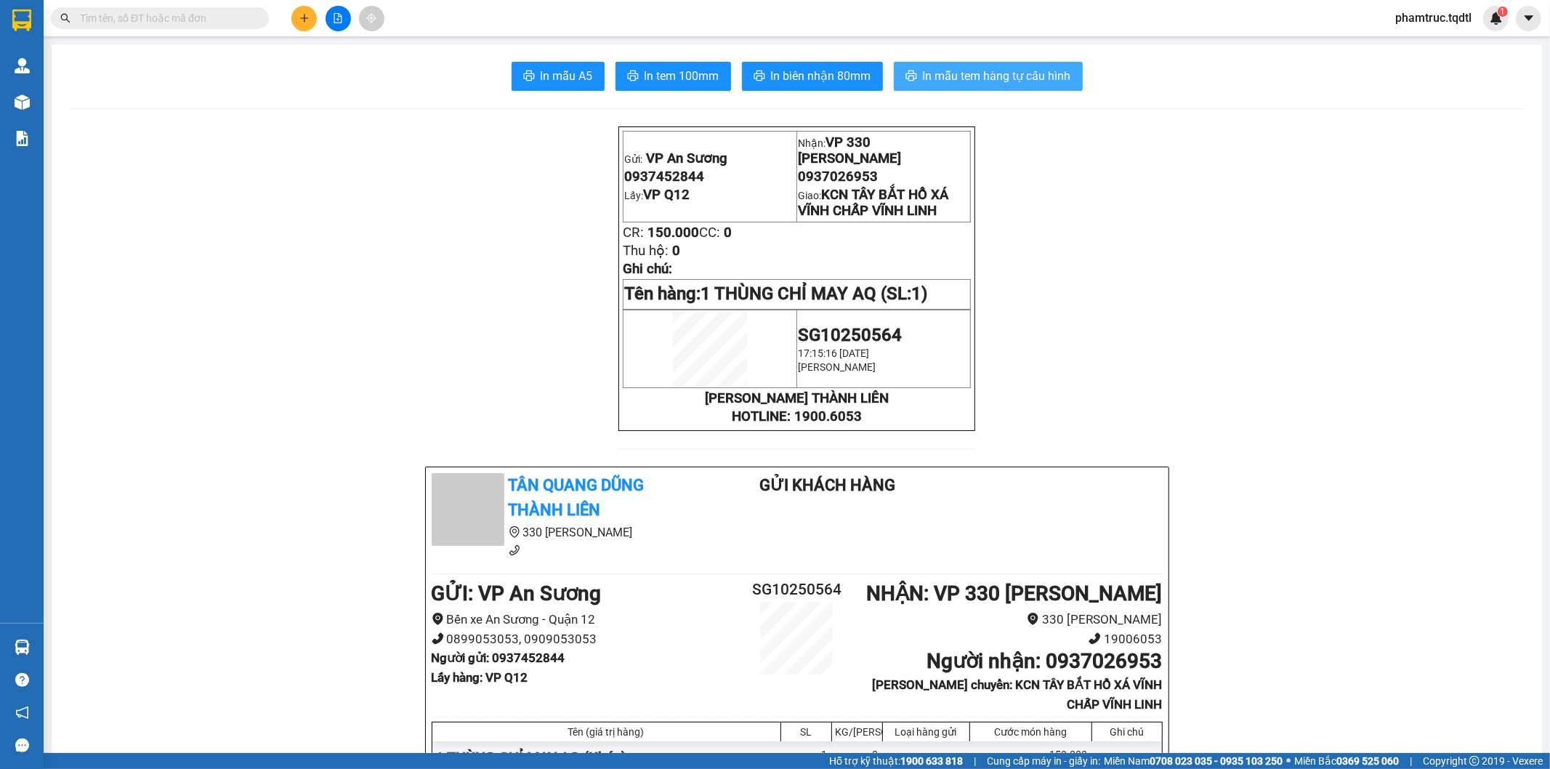
click at [1005, 78] on span "In mẫu tem hàng tự cấu hình" at bounding box center [997, 76] width 148 height 18
